Goal: Find specific page/section: Find specific page/section

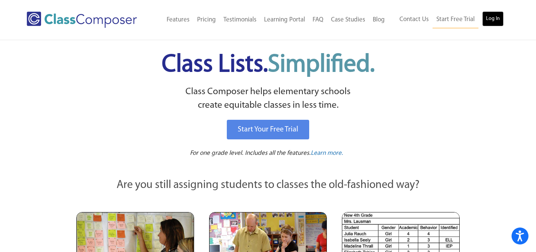
click at [492, 16] on link "Log In" at bounding box center [493, 18] width 21 height 15
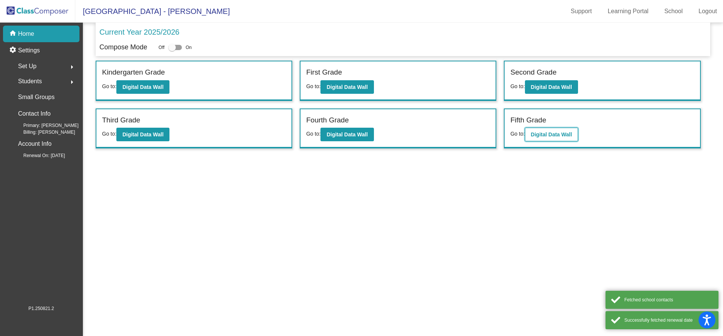
click at [553, 136] on b "Digital Data Wall" at bounding box center [551, 134] width 41 height 6
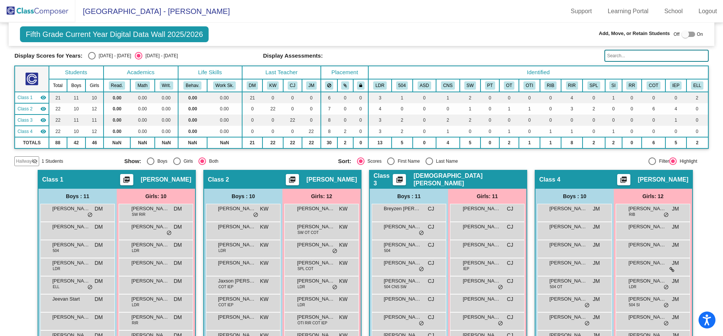
scroll to position [11, 0]
